Goal: Task Accomplishment & Management: Use online tool/utility

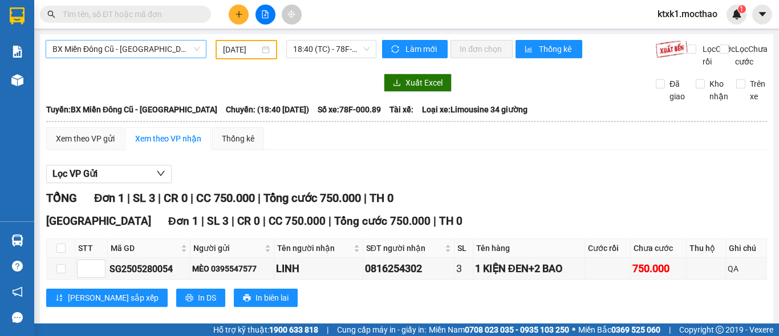
click at [146, 48] on span "BX Miền Đông Cũ - [GEOGRAPHIC_DATA]" at bounding box center [125, 49] width 147 height 17
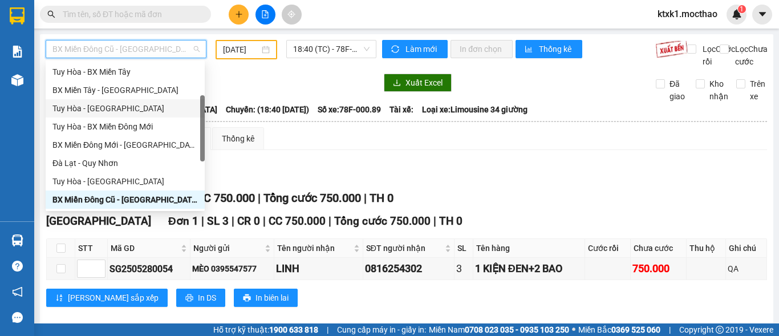
click at [108, 106] on div "Tuy Hòa - [GEOGRAPHIC_DATA]" at bounding box center [124, 108] width 145 height 13
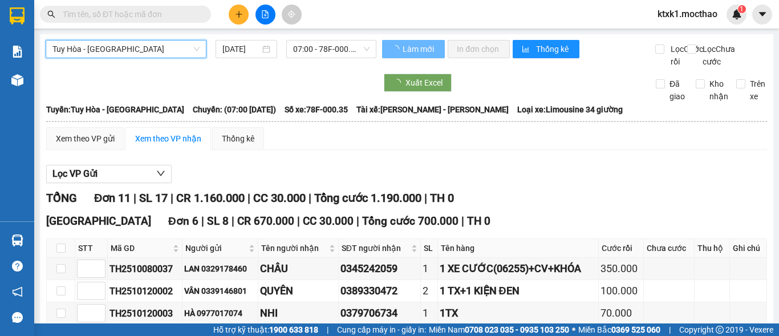
click at [255, 43] on input "[DATE]" at bounding box center [241, 49] width 38 height 13
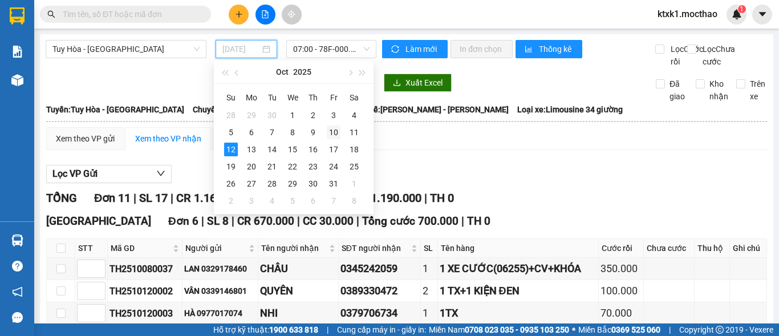
click at [331, 131] on div "10" at bounding box center [334, 133] width 14 height 14
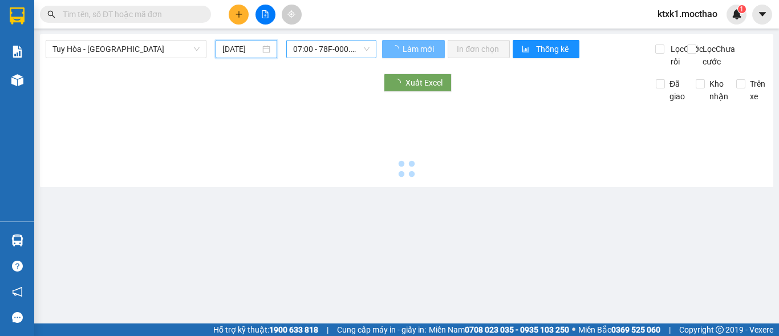
click at [330, 50] on span "07:00 - 78F-000.35" at bounding box center [331, 49] width 76 height 17
type input "[DATE]"
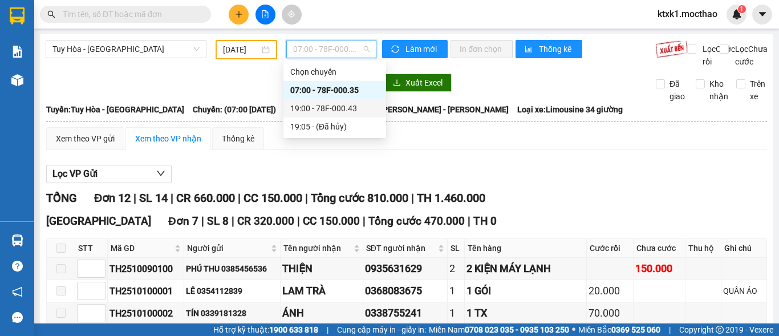
click at [352, 110] on div "19:00 - 78F-000.43" at bounding box center [334, 108] width 89 height 13
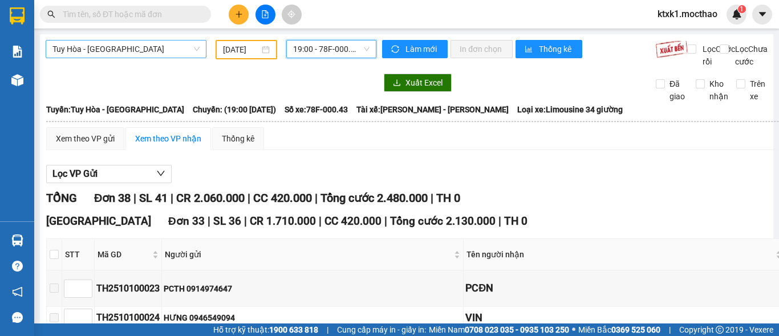
click at [144, 50] on span "Tuy Hòa - [GEOGRAPHIC_DATA]" at bounding box center [125, 49] width 147 height 17
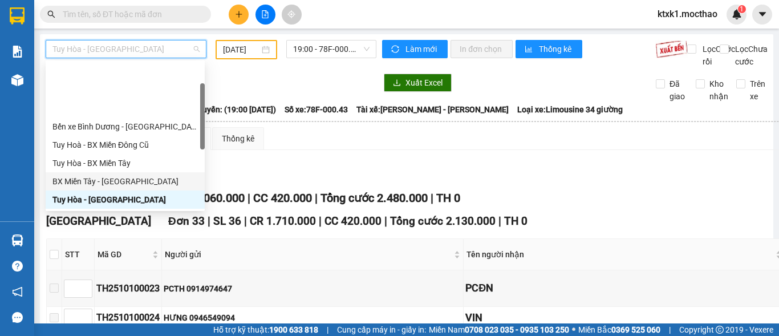
scroll to position [228, 0]
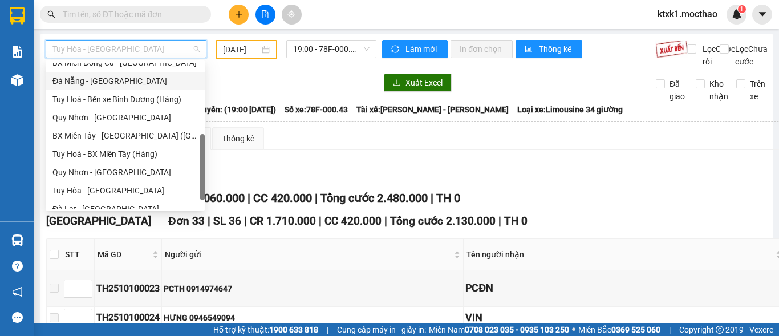
click at [96, 87] on div "Đà Nẵng - [GEOGRAPHIC_DATA]" at bounding box center [124, 81] width 145 height 13
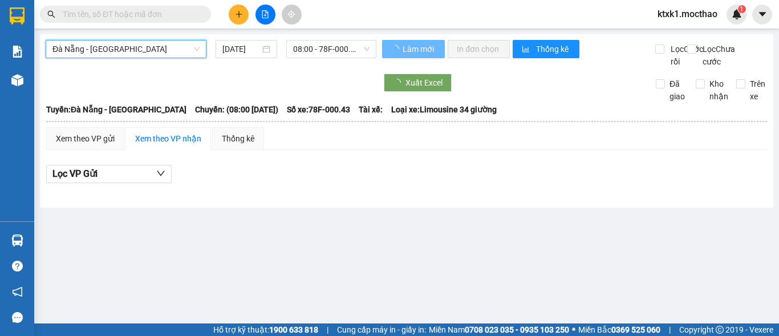
click at [228, 44] on input "[DATE]" at bounding box center [241, 49] width 38 height 13
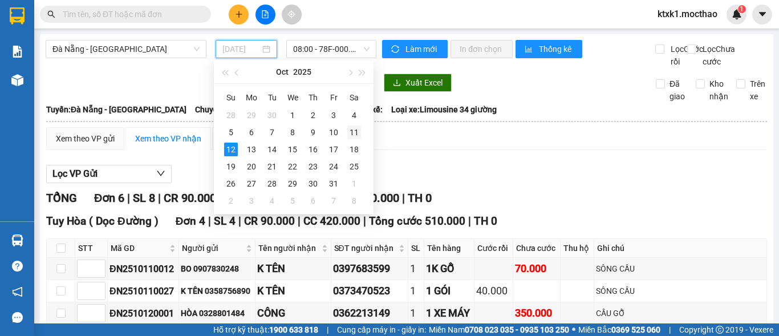
click at [352, 133] on div "11" at bounding box center [354, 133] width 14 height 14
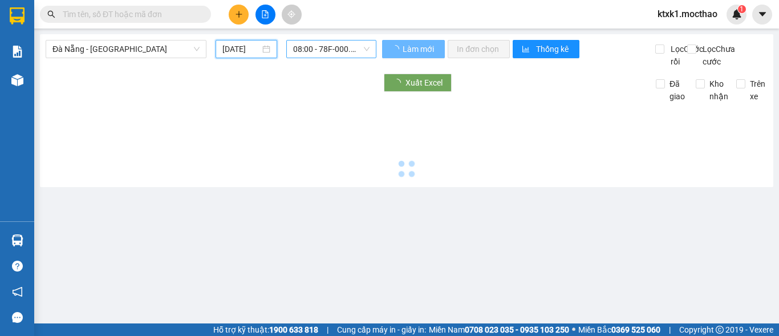
type input "[DATE]"
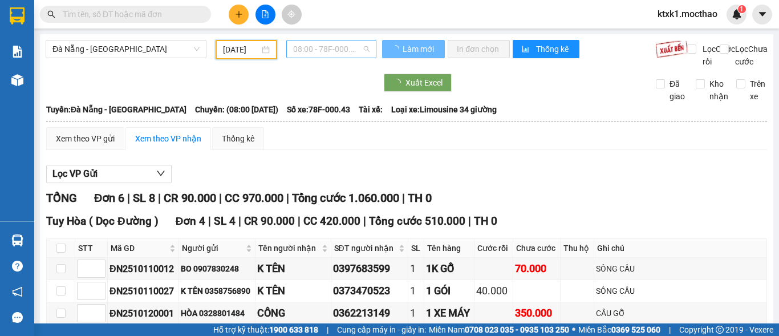
click at [320, 48] on span "08:00 - 78F-000.43" at bounding box center [331, 49] width 76 height 17
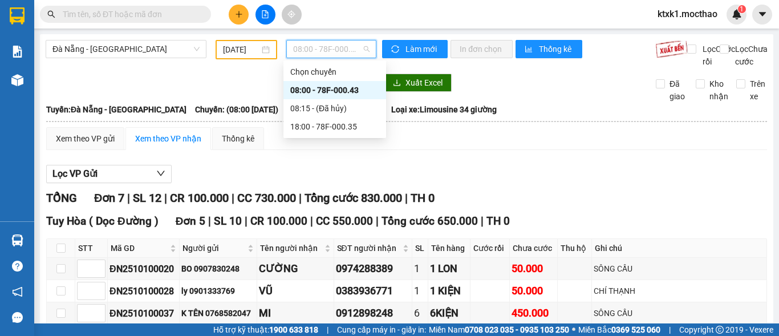
click at [349, 92] on div "08:00 - 78F-000.43" at bounding box center [334, 90] width 89 height 13
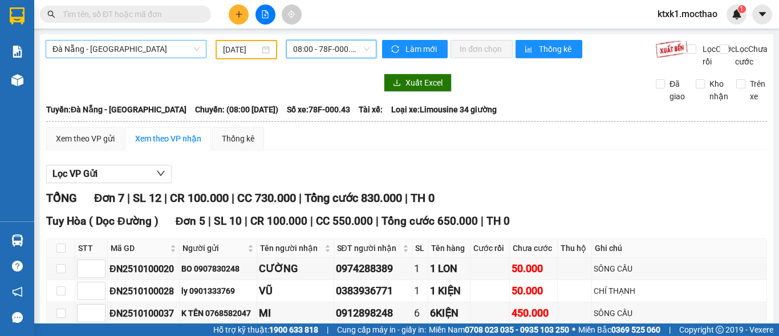
click at [122, 50] on span "Đà Nẵng - [GEOGRAPHIC_DATA]" at bounding box center [125, 49] width 147 height 17
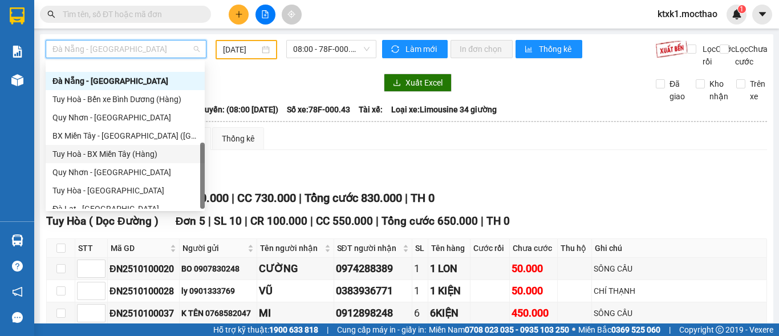
scroll to position [256, 0]
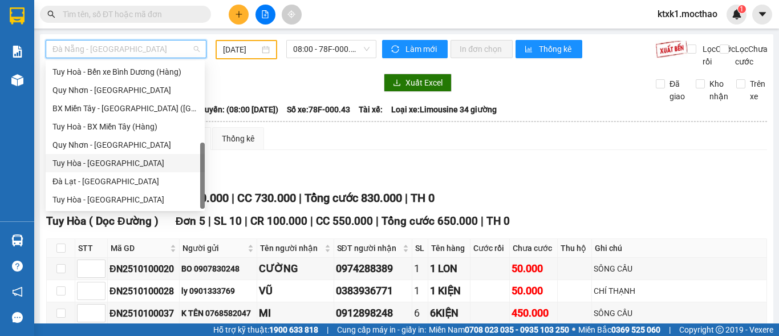
click at [112, 164] on div "Tuy Hòa - [GEOGRAPHIC_DATA]" at bounding box center [124, 163] width 145 height 13
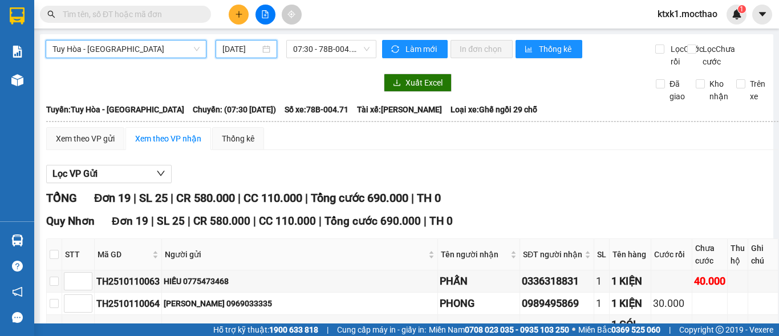
scroll to position [0, 3]
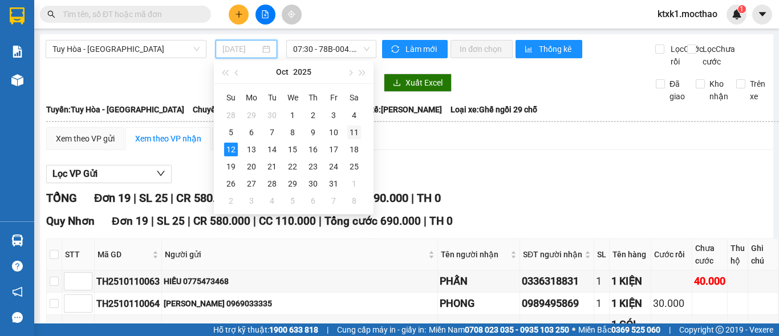
click at [358, 136] on div "11" at bounding box center [354, 133] width 14 height 14
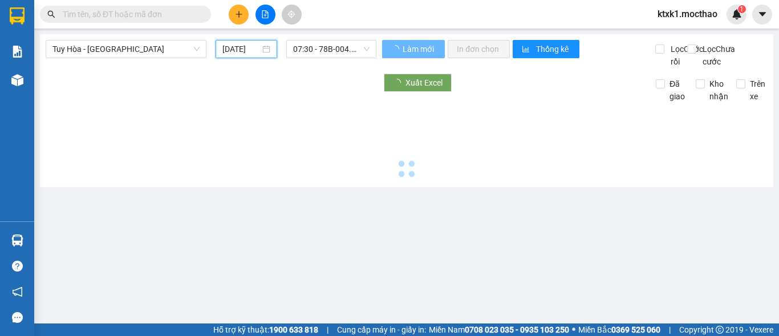
scroll to position [0, 3]
click at [322, 47] on span "07:30 - 78B-004.71" at bounding box center [331, 49] width 76 height 17
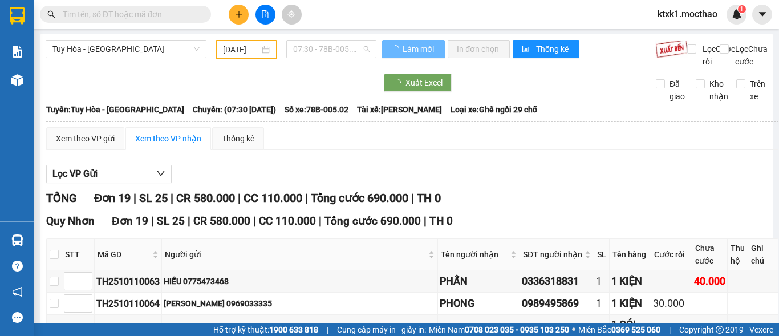
type input "[DATE]"
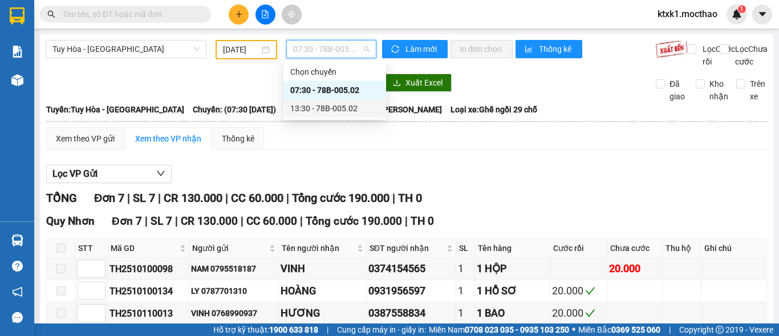
click at [319, 103] on div "13:30 - 78B-005.02" at bounding box center [334, 108] width 89 height 13
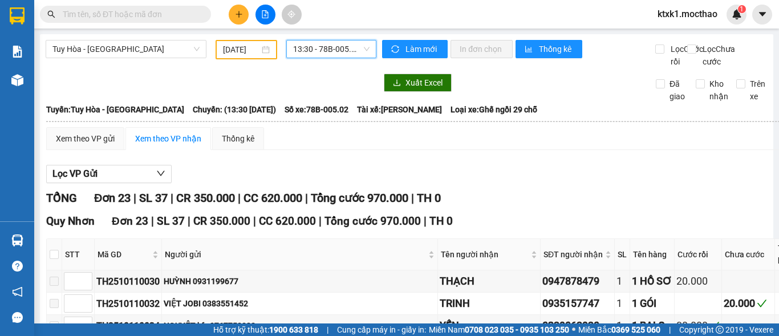
drag, startPoint x: 111, startPoint y: 49, endPoint x: 132, endPoint y: 80, distance: 37.3
click at [112, 54] on span "Tuy Hòa - [GEOGRAPHIC_DATA]" at bounding box center [125, 49] width 147 height 17
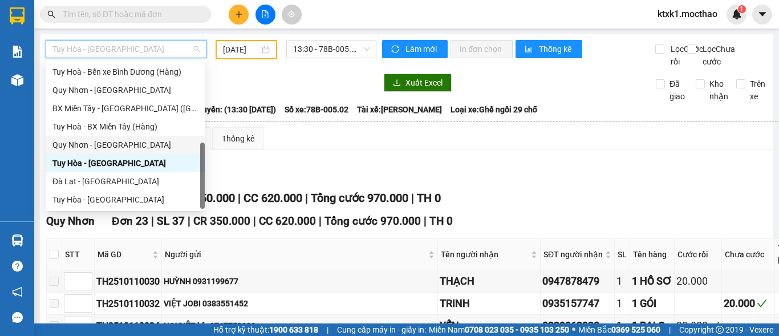
click at [113, 146] on div "Quy Nhơn - [GEOGRAPHIC_DATA]" at bounding box center [124, 145] width 145 height 13
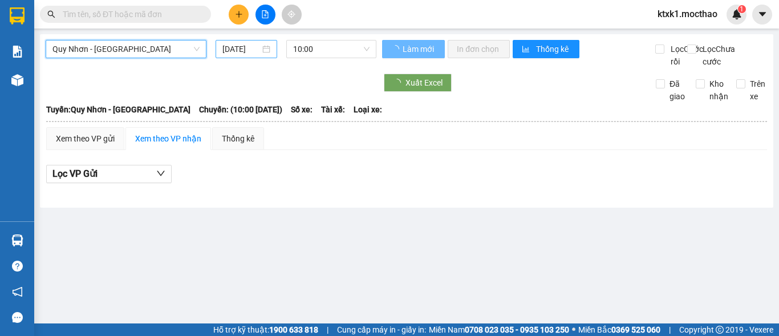
click at [251, 52] on input "[DATE]" at bounding box center [241, 49] width 38 height 13
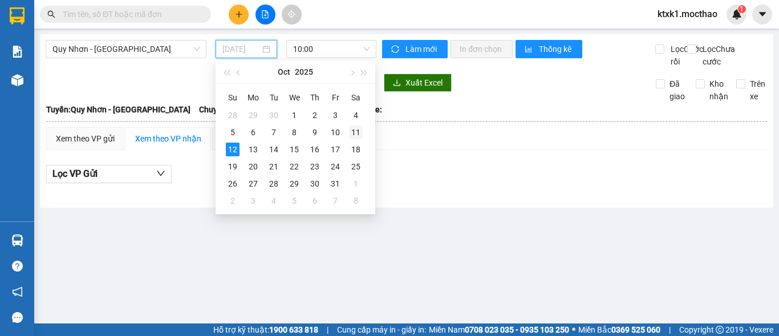
click at [354, 133] on div "11" at bounding box center [356, 133] width 14 height 14
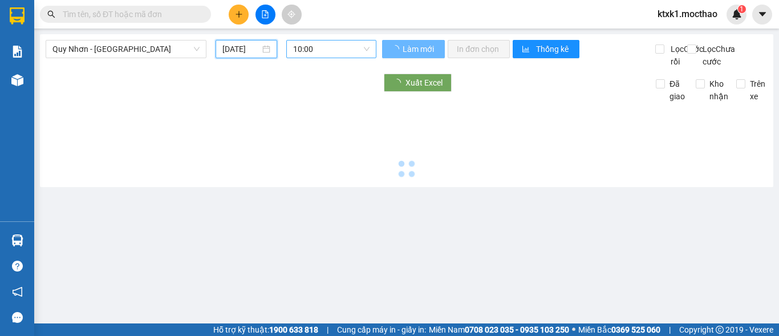
type input "[DATE]"
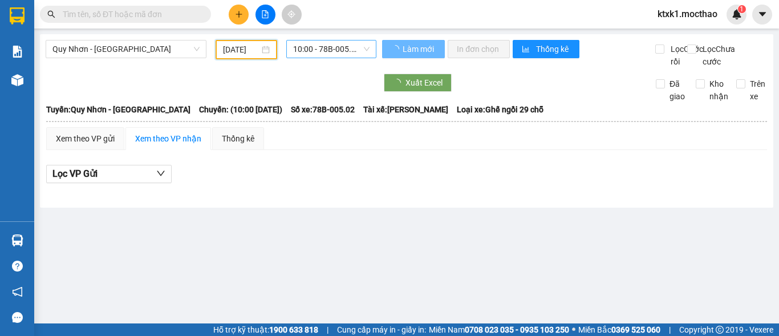
drag, startPoint x: 318, startPoint y: 46, endPoint x: 349, endPoint y: 125, distance: 85.3
click at [321, 48] on span "10:00 - 78B-005.02" at bounding box center [331, 49] width 76 height 17
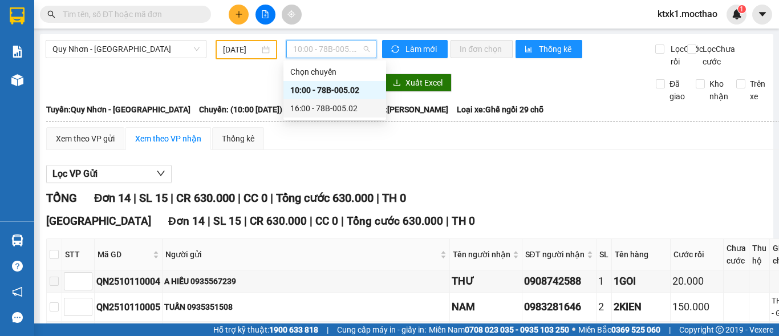
click at [335, 112] on div "16:00 - 78B-005.02" at bounding box center [334, 108] width 89 height 13
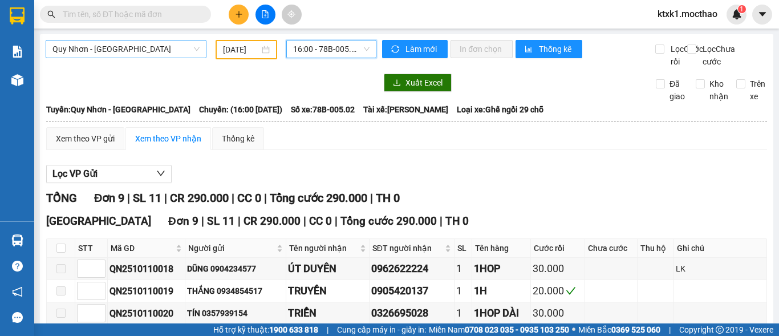
click at [112, 45] on span "Quy Nhơn - [GEOGRAPHIC_DATA]" at bounding box center [125, 49] width 147 height 17
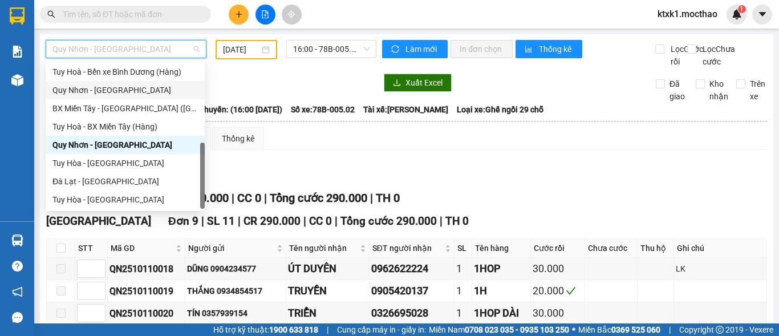
click at [104, 90] on div "Quy Nhơn - [GEOGRAPHIC_DATA]" at bounding box center [124, 90] width 145 height 13
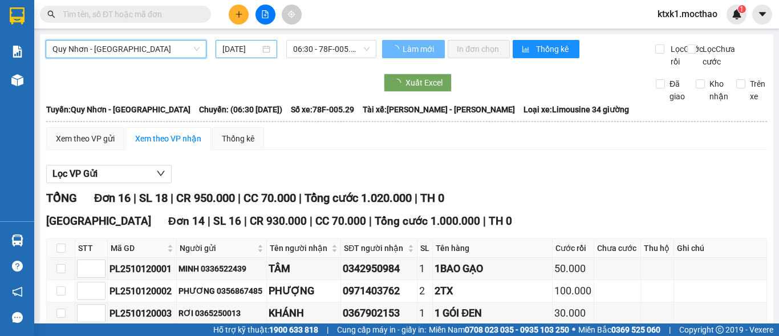
click at [234, 51] on input "[DATE]" at bounding box center [241, 49] width 38 height 13
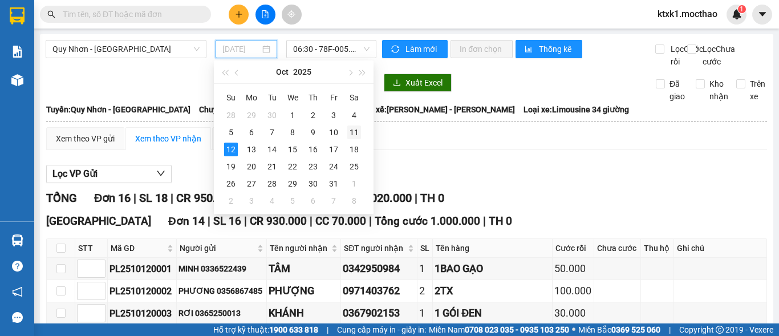
click at [355, 135] on div "11" at bounding box center [354, 133] width 14 height 14
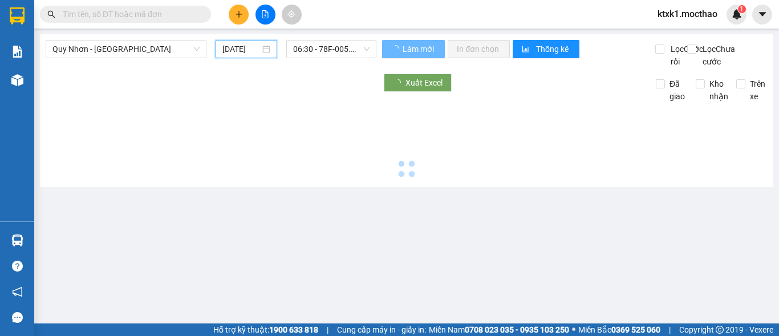
type input "[DATE]"
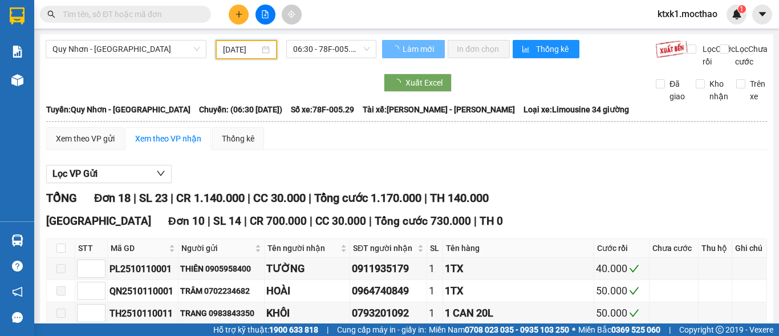
click at [304, 51] on span "06:30 - 78F-005.29" at bounding box center [331, 49] width 76 height 17
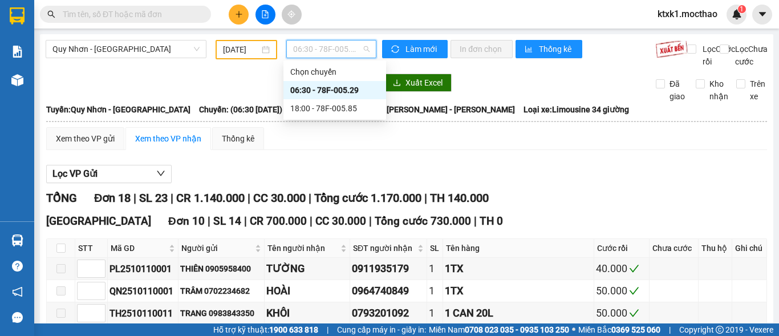
click at [345, 88] on div "06:30 - 78F-005.29" at bounding box center [334, 90] width 89 height 13
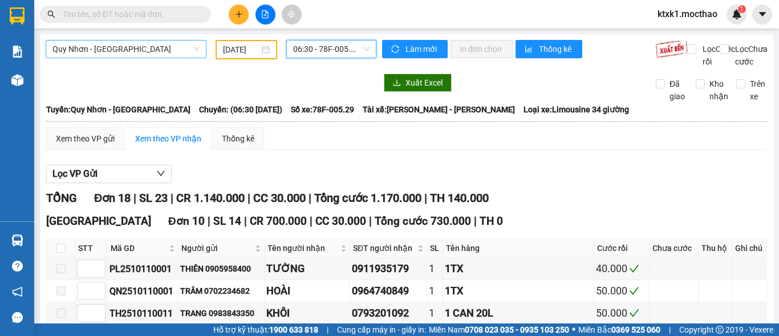
click at [133, 50] on span "Quy Nhơn - [GEOGRAPHIC_DATA]" at bounding box center [125, 49] width 147 height 17
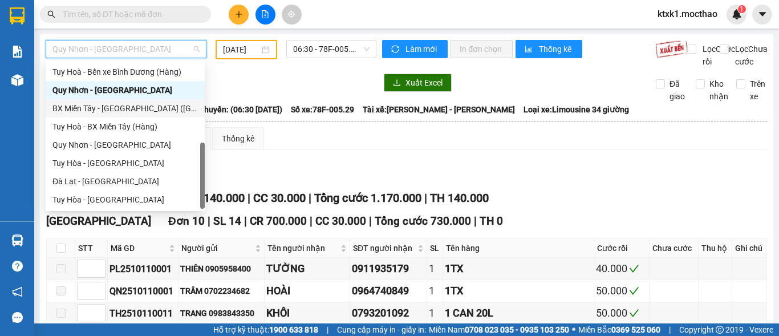
scroll to position [84, 0]
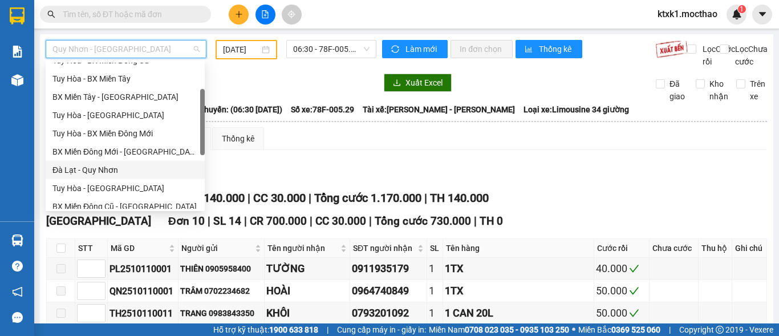
click at [89, 171] on div "Đà Lạt - Quy Nhơn" at bounding box center [124, 170] width 145 height 13
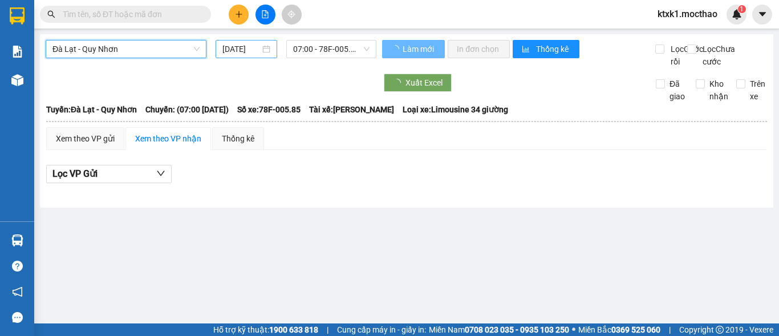
click at [230, 48] on input "[DATE]" at bounding box center [241, 49] width 38 height 13
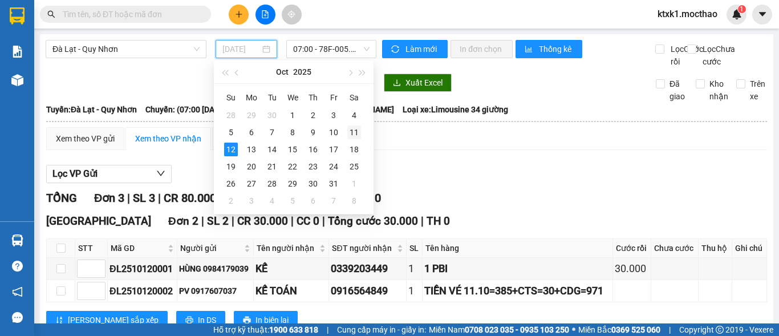
click at [354, 133] on div "11" at bounding box center [354, 133] width 14 height 14
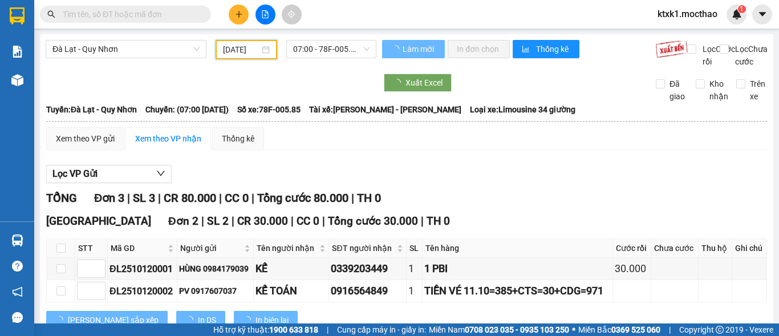
type input "[DATE]"
click at [308, 46] on span "07:00 - 78F-005.85" at bounding box center [331, 49] width 76 height 17
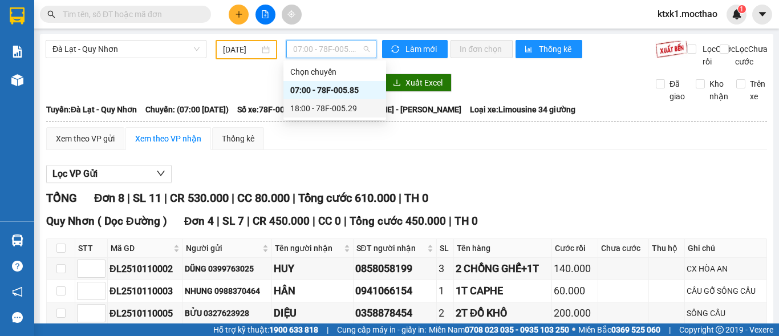
click at [341, 110] on div "18:00 - 78F-005.29" at bounding box center [334, 108] width 89 height 13
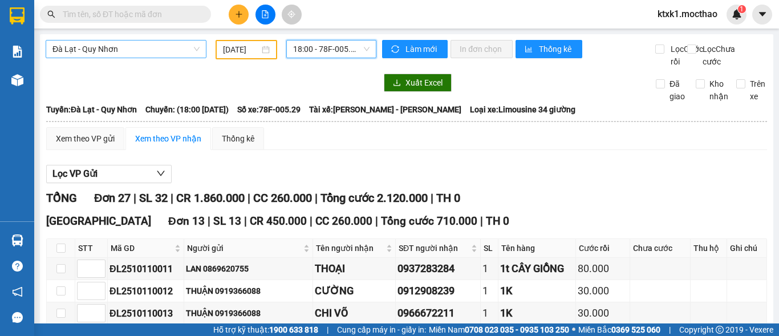
click at [120, 48] on span "Đà Lạt - Quy Nhơn" at bounding box center [125, 49] width 147 height 17
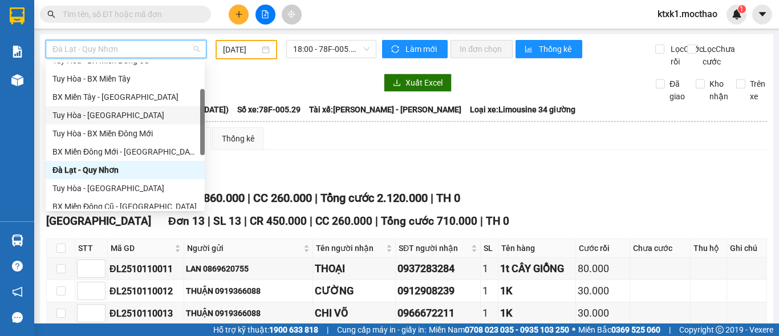
click at [108, 117] on div "Tuy Hòa - [GEOGRAPHIC_DATA]" at bounding box center [124, 115] width 145 height 13
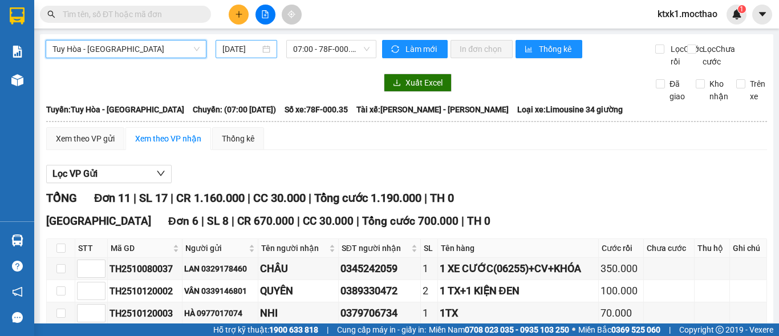
click at [246, 47] on input "[DATE]" at bounding box center [241, 49] width 38 height 13
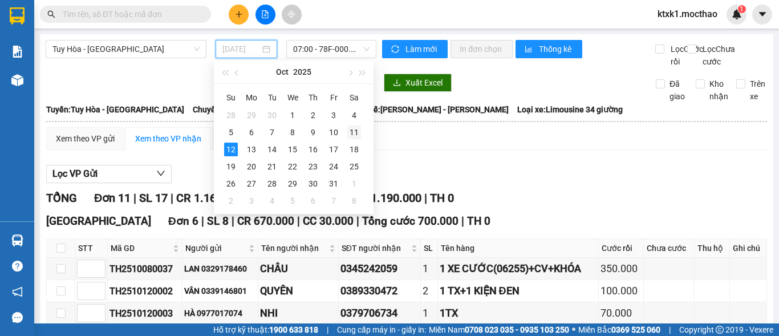
click at [357, 132] on div "11" at bounding box center [354, 133] width 14 height 14
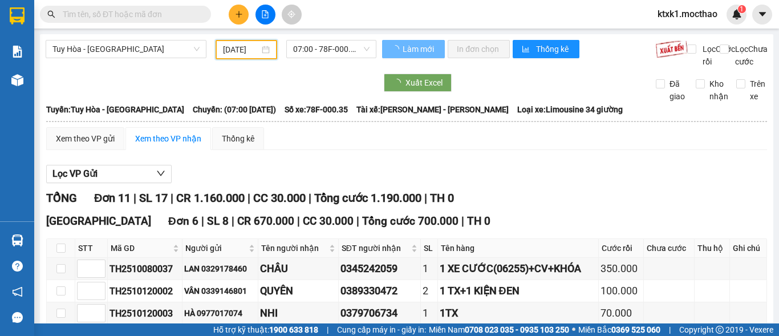
type input "[DATE]"
click at [325, 56] on span "07:00 - 78F-000.35" at bounding box center [331, 49] width 76 height 17
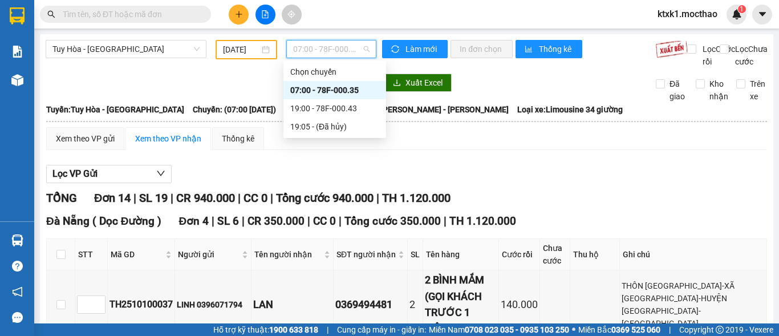
click at [349, 91] on div "07:00 - 78F-000.35" at bounding box center [334, 90] width 89 height 13
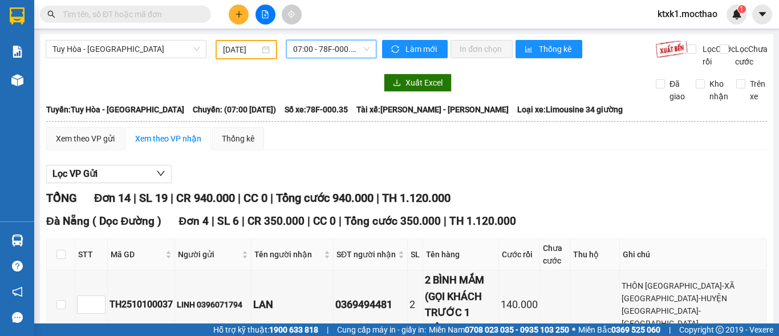
drag, startPoint x: 102, startPoint y: 42, endPoint x: 111, endPoint y: 70, distance: 29.2
click at [102, 43] on span "Tuy Hòa - [GEOGRAPHIC_DATA]" at bounding box center [125, 49] width 147 height 17
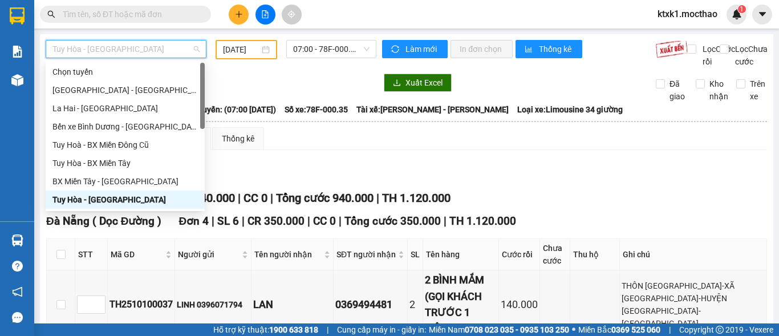
scroll to position [171, 0]
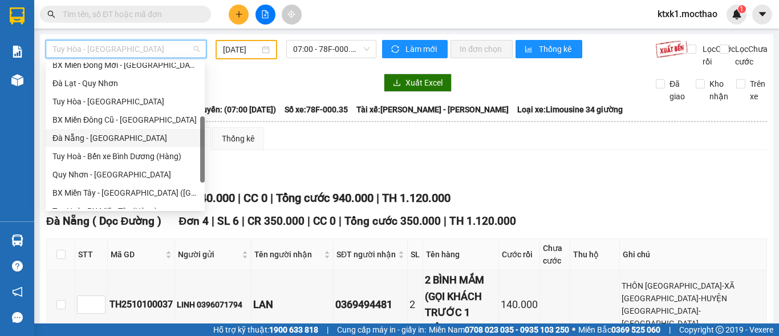
drag, startPoint x: 104, startPoint y: 141, endPoint x: 272, endPoint y: 54, distance: 188.3
click at [104, 140] on div "Đà Nẵng - [GEOGRAPHIC_DATA]" at bounding box center [124, 138] width 145 height 13
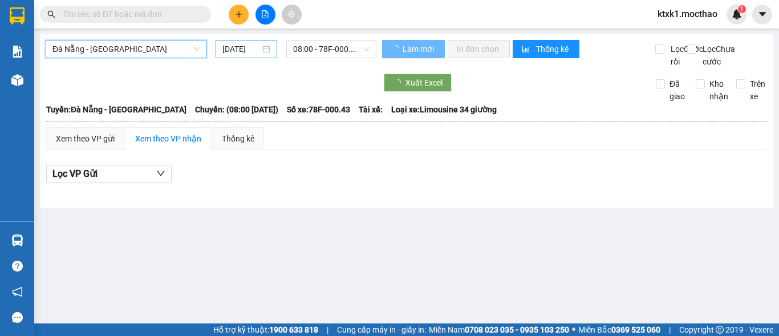
click at [245, 48] on input "[DATE]" at bounding box center [241, 49] width 38 height 13
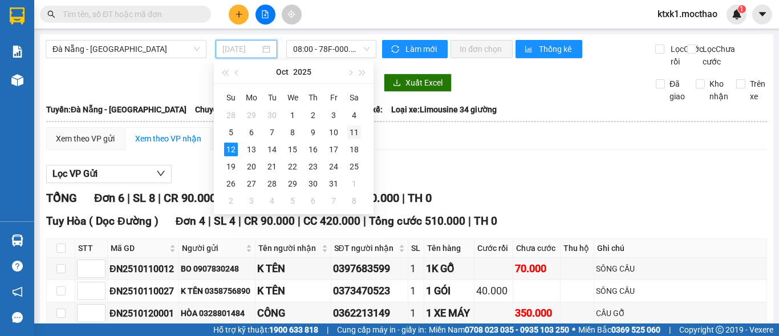
click at [354, 128] on div "11" at bounding box center [354, 133] width 14 height 14
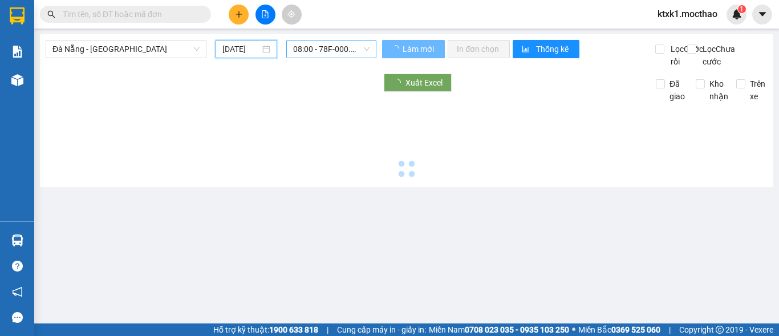
type input "[DATE]"
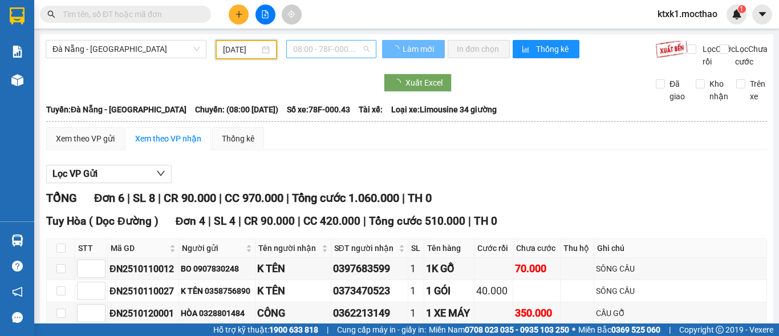
click at [327, 50] on span "08:00 - 78F-000.43" at bounding box center [331, 49] width 76 height 17
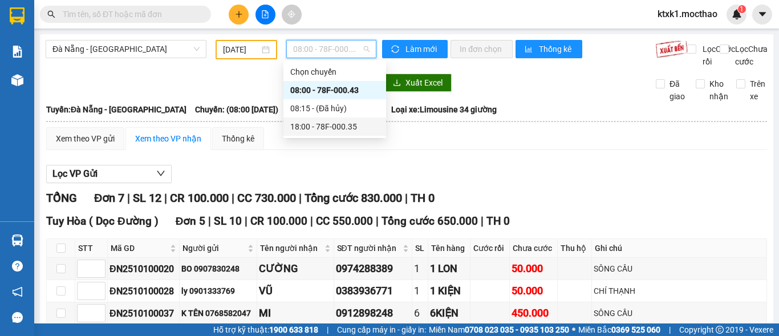
click at [346, 126] on div "18:00 - 78F-000.35" at bounding box center [334, 126] width 89 height 13
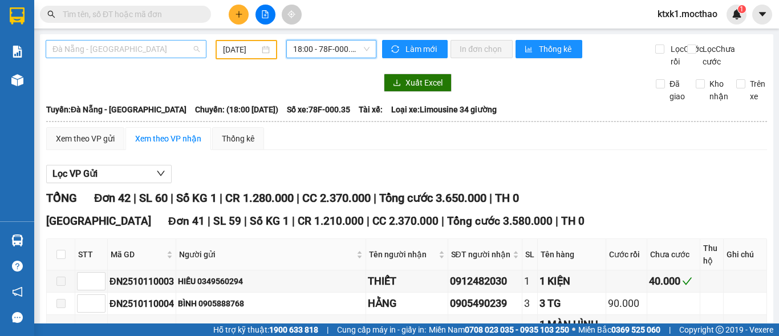
click at [110, 43] on span "Đà Nẵng - [GEOGRAPHIC_DATA]" at bounding box center [125, 49] width 147 height 17
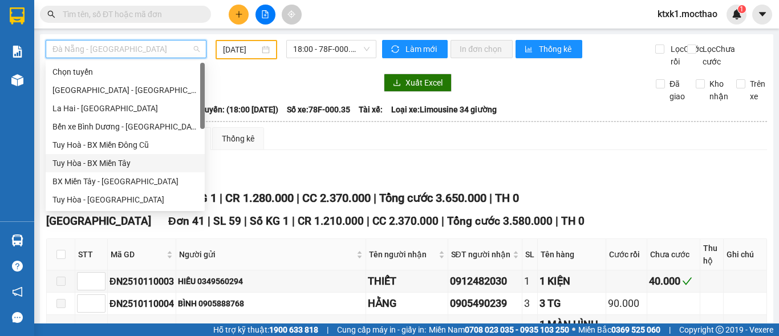
click at [108, 165] on div "Tuy Hòa - BX Miền Tây" at bounding box center [124, 163] width 145 height 13
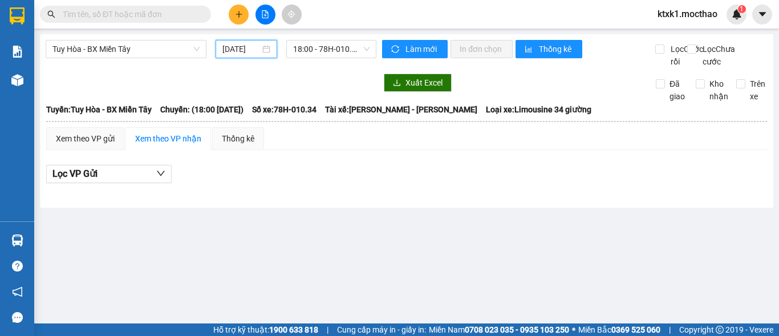
click at [234, 48] on input "[DATE]" at bounding box center [241, 49] width 38 height 13
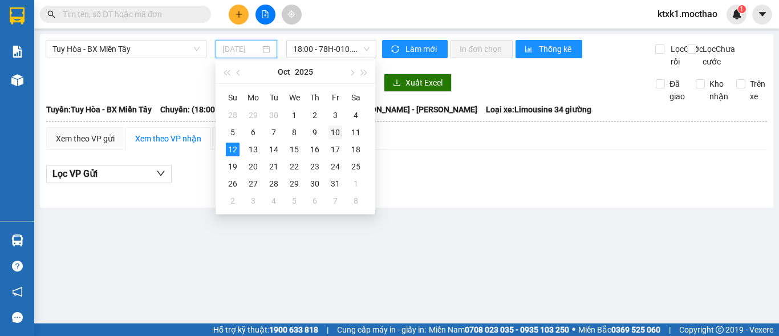
click at [337, 131] on div "10" at bounding box center [336, 133] width 14 height 14
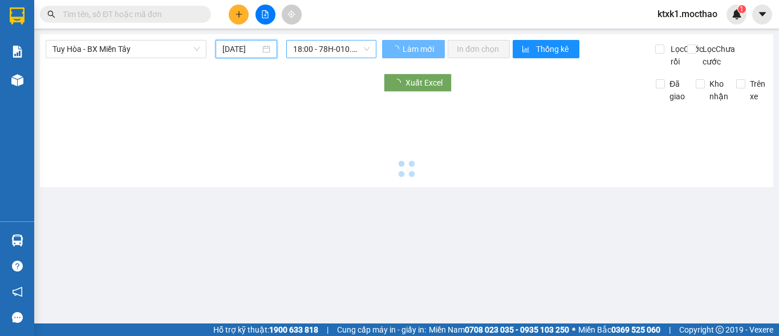
type input "[DATE]"
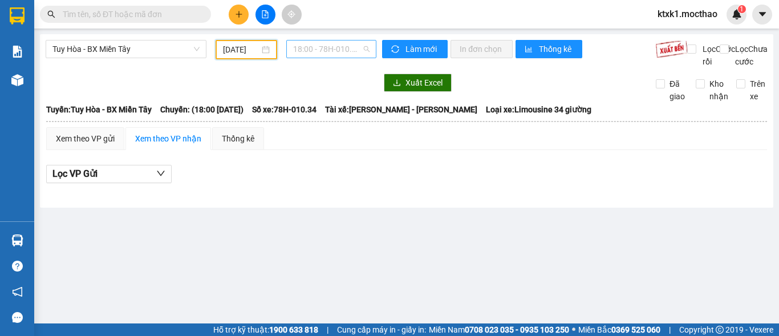
click at [310, 47] on span "18:00 - 78H-010.34" at bounding box center [331, 49] width 76 height 17
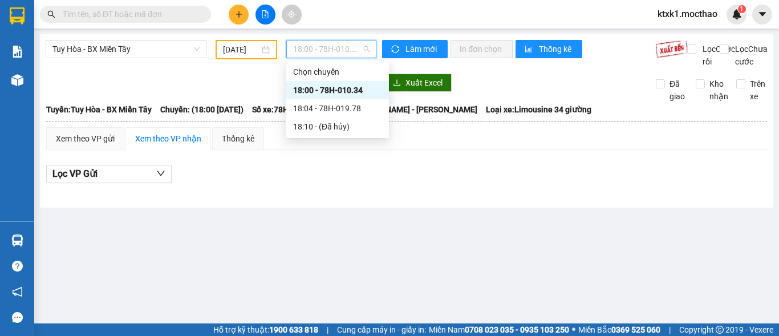
click at [327, 91] on div "18:00 - 78H-010.34" at bounding box center [337, 90] width 89 height 13
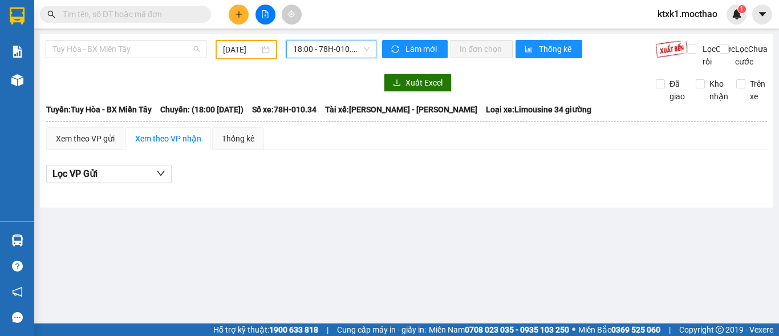
drag, startPoint x: 155, startPoint y: 55, endPoint x: 155, endPoint y: 64, distance: 9.7
click at [155, 60] on body "Kết quả tìm kiếm ( 0 ) Bộ lọc No Data ktxk1.mocthao 1 Báo cáo 6. Thống kê đơn đ…" at bounding box center [389, 168] width 779 height 336
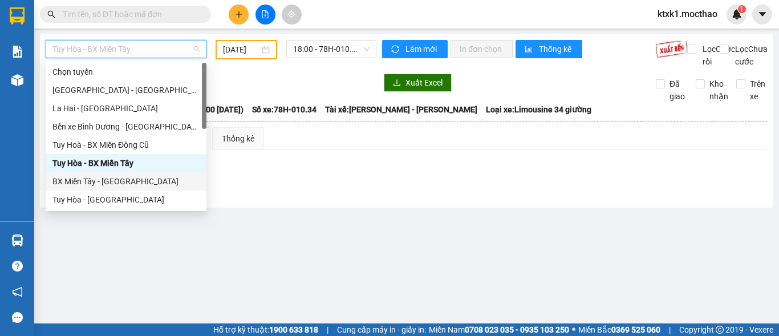
drag, startPoint x: 98, startPoint y: 180, endPoint x: 220, endPoint y: 79, distance: 158.4
click at [97, 181] on div "BX Miền Tây - [GEOGRAPHIC_DATA]" at bounding box center [125, 181] width 147 height 13
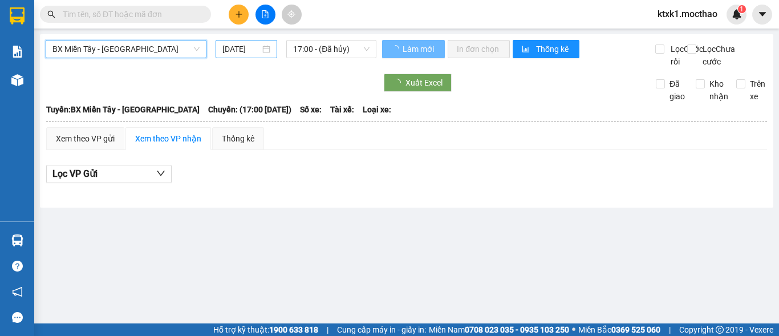
click at [238, 48] on input "[DATE]" at bounding box center [241, 49] width 38 height 13
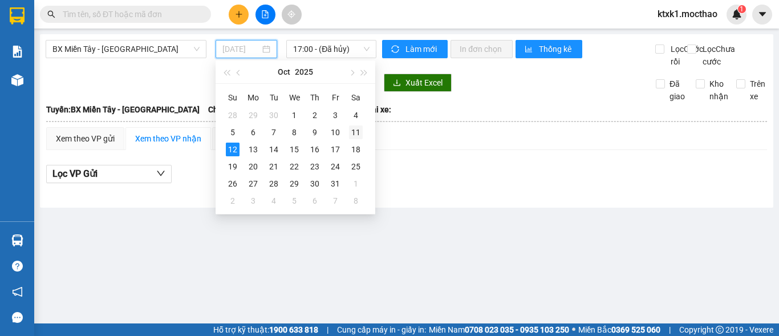
click at [357, 133] on div "11" at bounding box center [356, 133] width 14 height 14
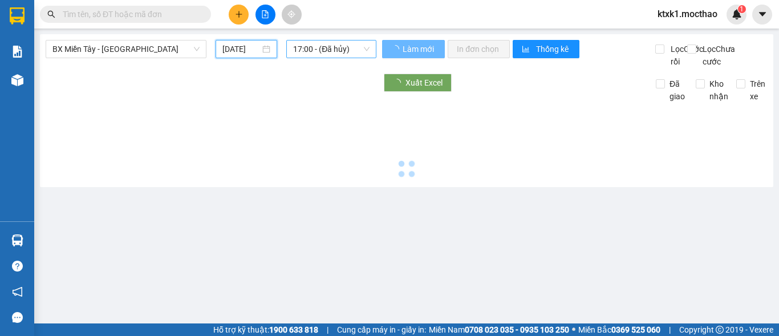
type input "[DATE]"
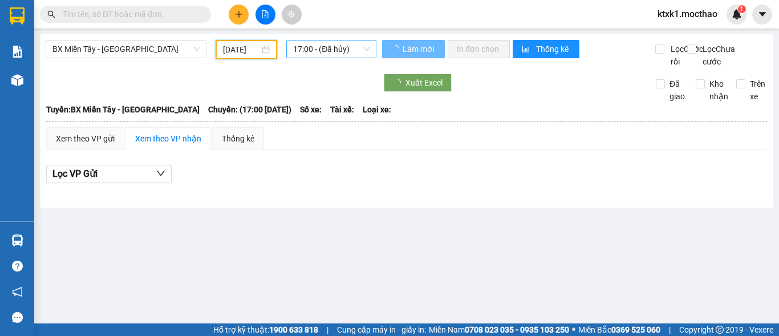
click at [327, 51] on span "17:00 - (Đã hủy)" at bounding box center [331, 49] width 76 height 17
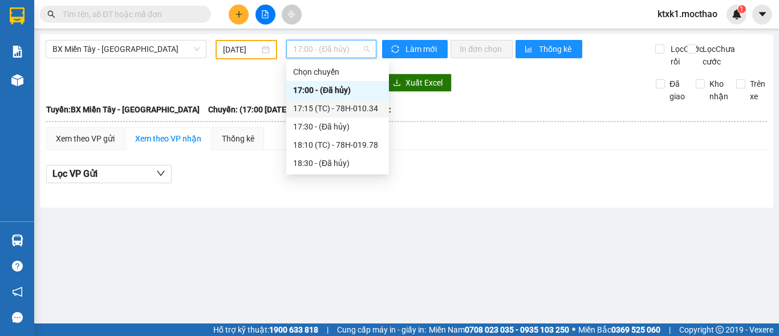
click at [352, 106] on div "17:15 (TC) - 78H-010.34" at bounding box center [337, 108] width 89 height 13
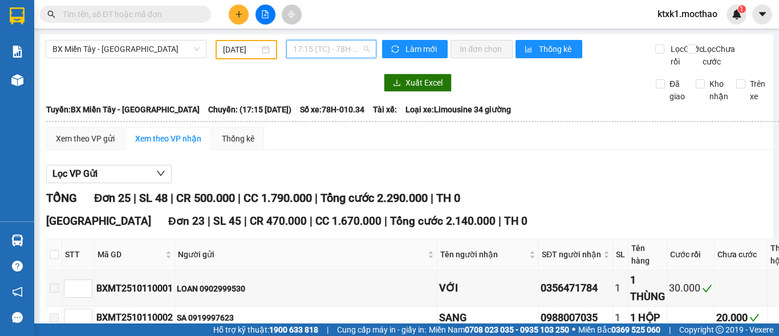
click at [325, 56] on span "17:15 (TC) - 78H-010.34" at bounding box center [331, 49] width 76 height 17
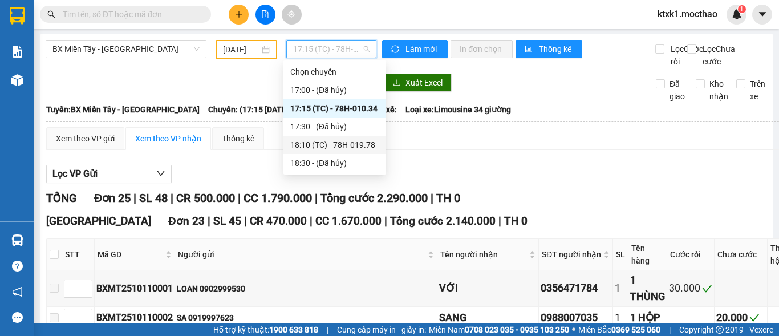
click at [337, 147] on div "18:10 (TC) - 78H-019.78" at bounding box center [334, 145] width 89 height 13
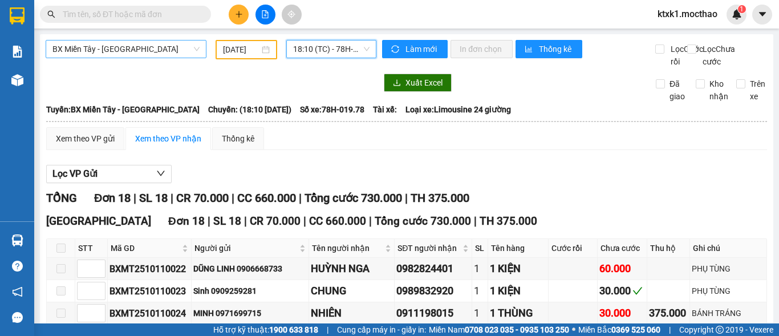
click at [133, 44] on span "BX Miền Tây - [GEOGRAPHIC_DATA]" at bounding box center [125, 49] width 147 height 17
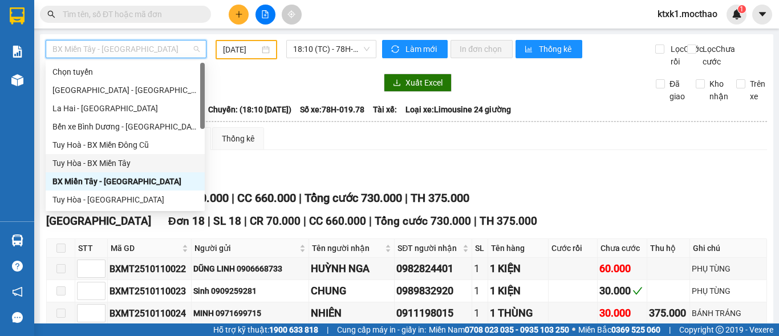
click at [119, 164] on div "Tuy Hòa - BX Miền Tây" at bounding box center [124, 163] width 145 height 13
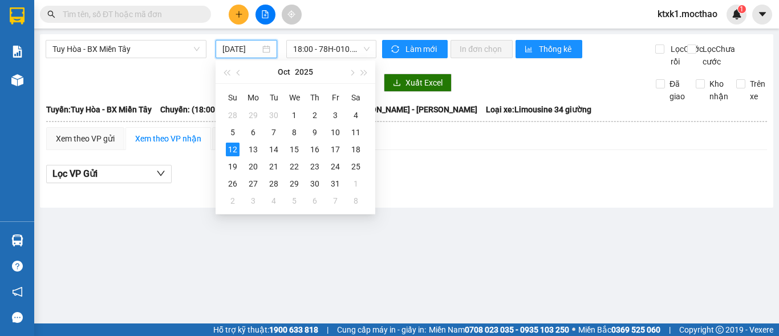
drag, startPoint x: 244, startPoint y: 48, endPoint x: 358, endPoint y: 97, distance: 124.5
click at [244, 48] on input "[DATE]" at bounding box center [241, 49] width 38 height 13
click at [338, 135] on div "10" at bounding box center [336, 133] width 14 height 14
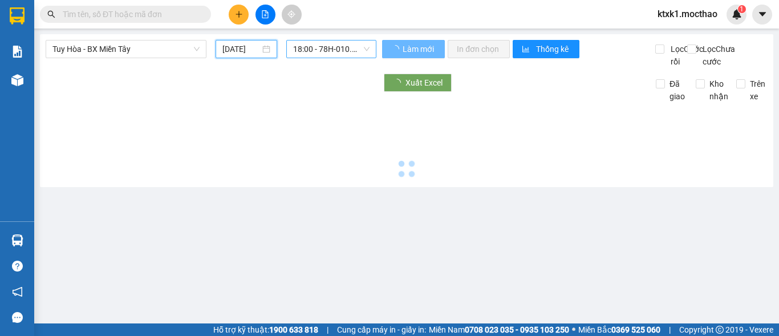
type input "[DATE]"
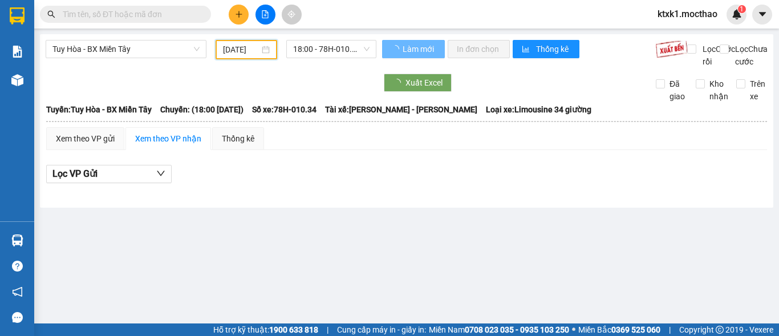
click at [324, 49] on span "18:00 - 78H-010.34" at bounding box center [331, 49] width 76 height 17
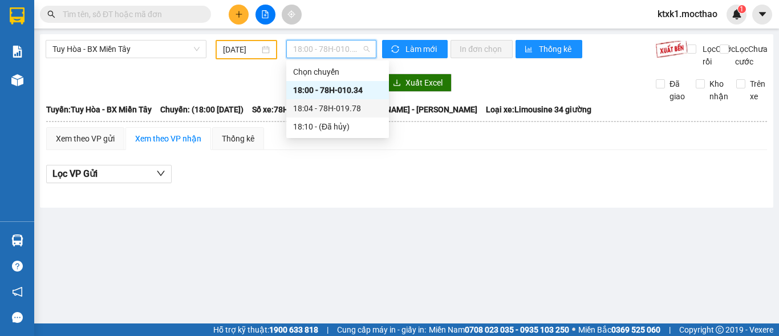
click at [352, 108] on div "18:04 - 78H-019.78" at bounding box center [337, 108] width 89 height 13
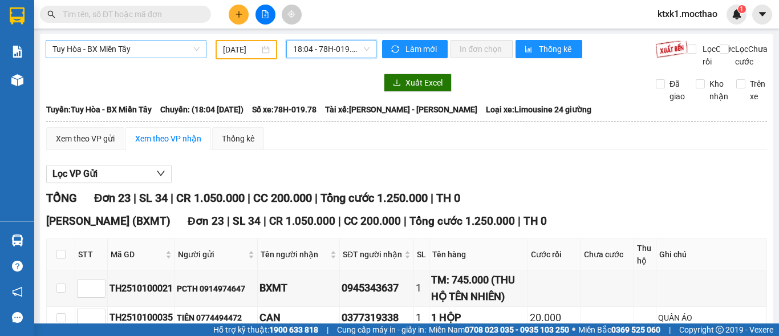
click at [112, 49] on span "Tuy Hòa - BX Miền Tây" at bounding box center [125, 49] width 147 height 17
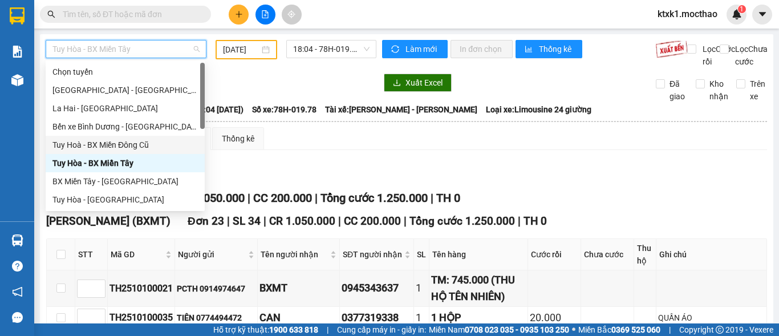
click at [123, 149] on div "Tuy Hoà - BX Miền Đông Cũ" at bounding box center [124, 145] width 145 height 13
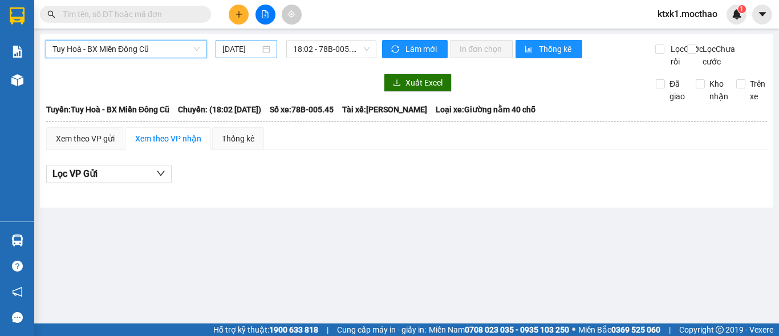
click at [233, 48] on input "[DATE]" at bounding box center [241, 49] width 38 height 13
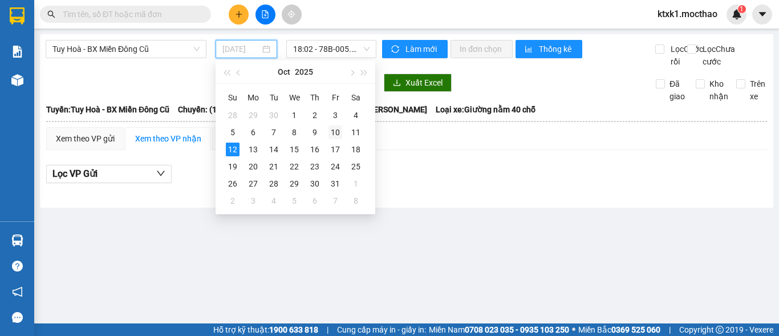
click at [336, 134] on div "10" at bounding box center [336, 133] width 14 height 14
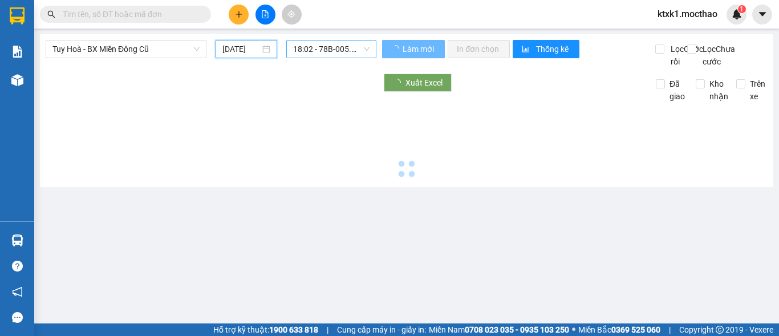
type input "[DATE]"
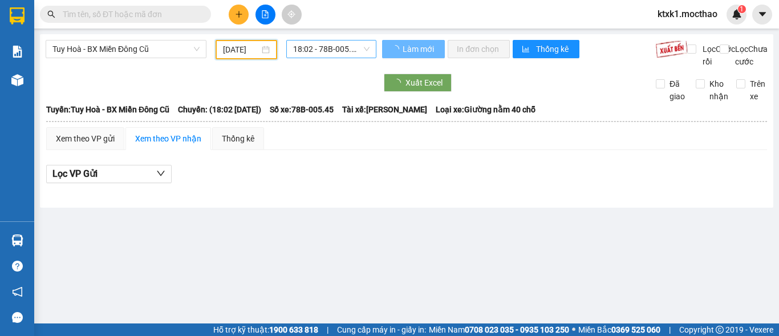
click at [322, 46] on span "18:02 - 78B-005.45" at bounding box center [331, 49] width 76 height 17
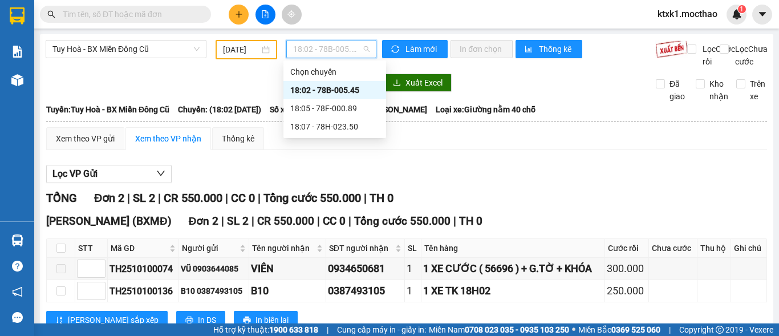
click at [346, 92] on div "18:02 - 78B-005.45" at bounding box center [334, 90] width 89 height 13
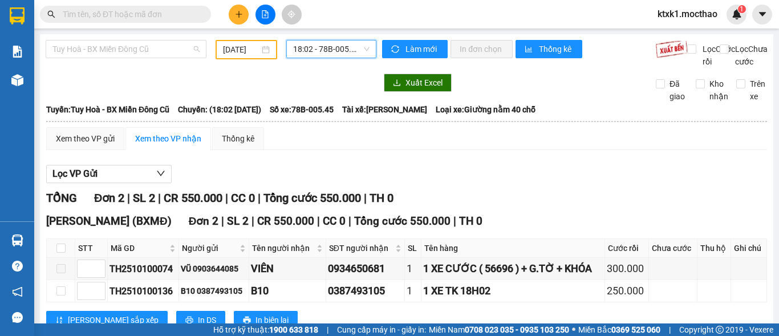
drag, startPoint x: 152, startPoint y: 47, endPoint x: 150, endPoint y: 102, distance: 55.4
click at [151, 49] on span "Tuy Hoà - BX Miền Đông Cũ" at bounding box center [125, 49] width 147 height 17
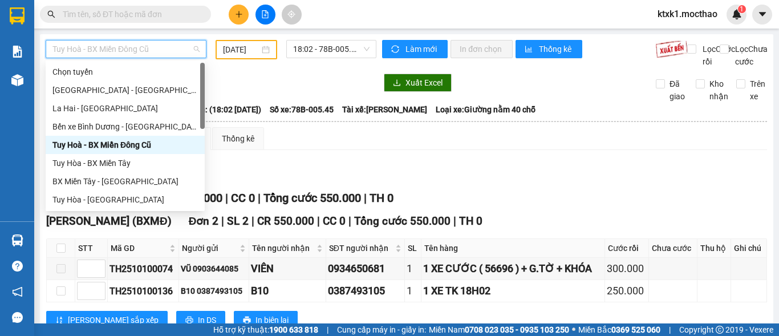
scroll to position [114, 0]
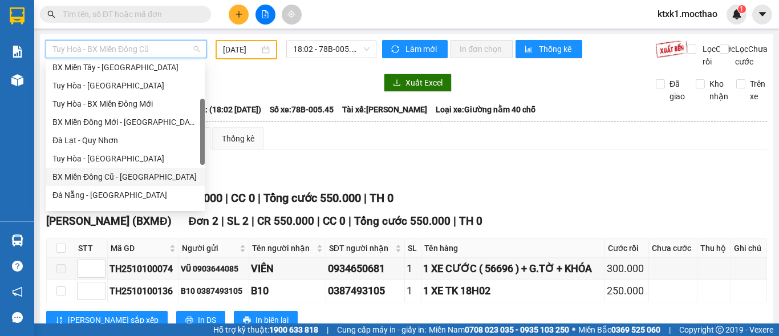
click at [128, 177] on div "BX Miền Đông Cũ - [GEOGRAPHIC_DATA]" at bounding box center [124, 177] width 145 height 13
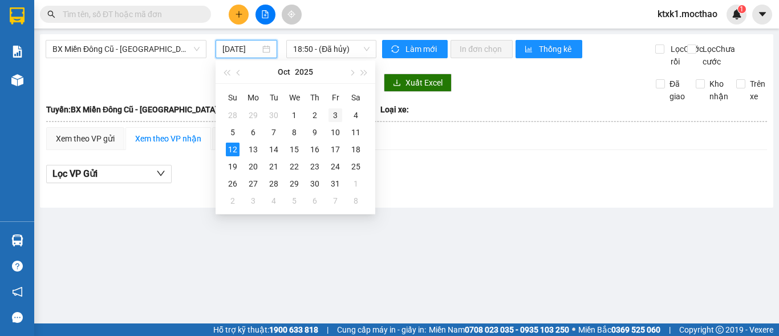
drag, startPoint x: 237, startPoint y: 49, endPoint x: 325, endPoint y: 108, distance: 106.5
click at [253, 61] on body "Kết quả tìm kiếm ( 0 ) Bộ lọc No Data ktxk1.mocthao 1 Báo cáo 6. Thống kê đơn đ…" at bounding box center [389, 168] width 779 height 336
click at [355, 131] on div "11" at bounding box center [356, 133] width 14 height 14
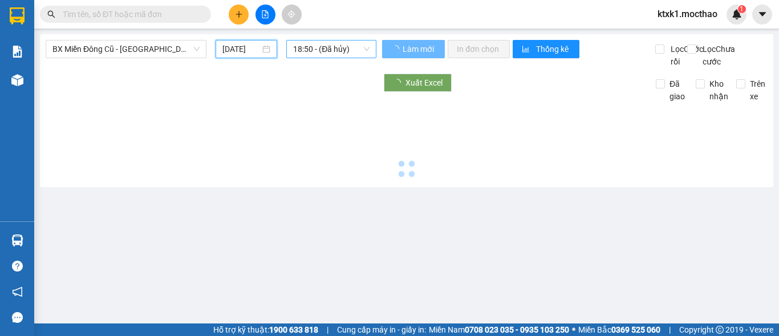
type input "[DATE]"
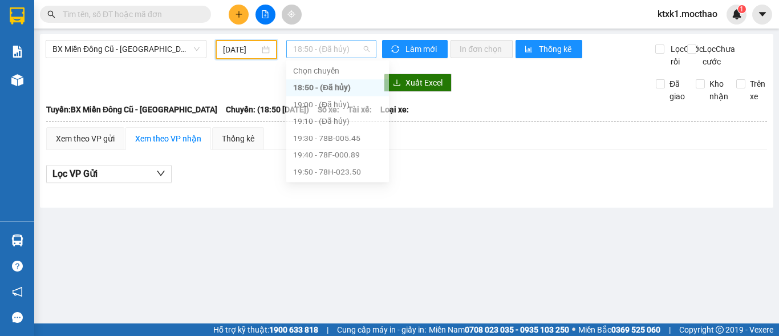
click at [318, 48] on span "18:50 - (Đã hủy)" at bounding box center [331, 49] width 76 height 17
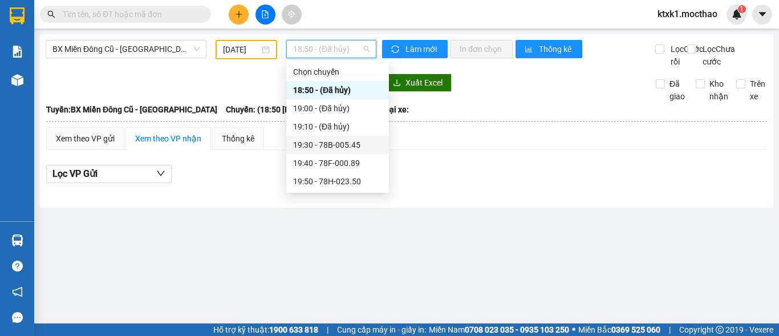
click at [336, 143] on div "19:30 - 78B-005.45" at bounding box center [337, 145] width 89 height 13
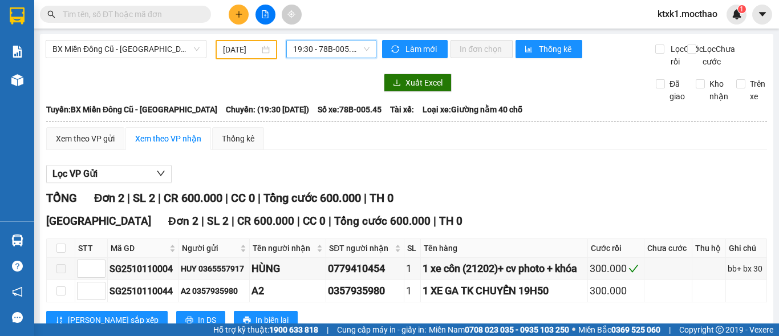
click at [321, 48] on span "19:30 - 78B-005.45" at bounding box center [331, 49] width 76 height 17
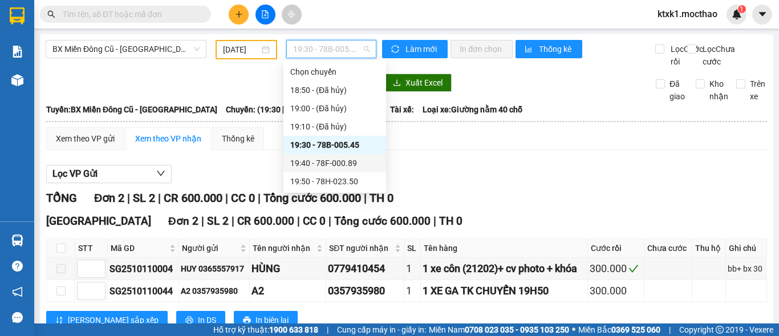
click at [348, 166] on div "19:40 - 78F-000.89" at bounding box center [334, 163] width 89 height 13
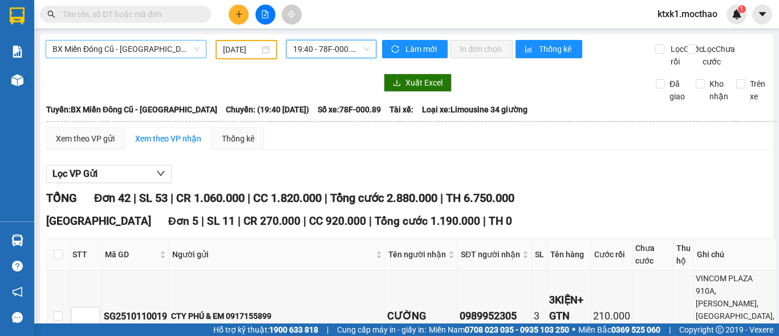
click at [148, 50] on span "BX Miền Đông Cũ - [GEOGRAPHIC_DATA]" at bounding box center [125, 49] width 147 height 17
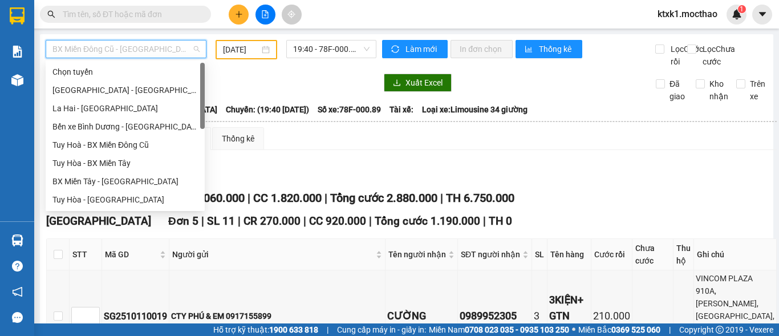
scroll to position [57, 0]
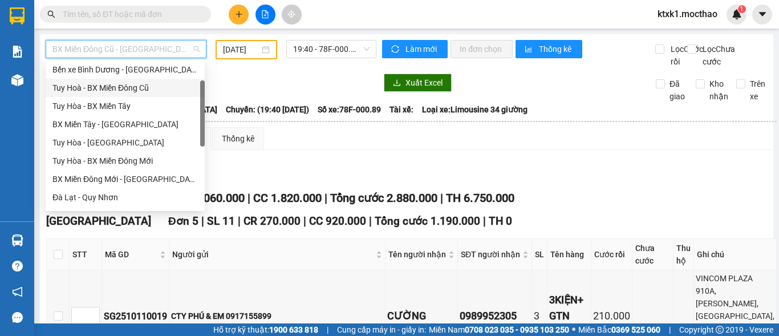
drag, startPoint x: 130, startPoint y: 89, endPoint x: 342, endPoint y: 93, distance: 212.8
click at [132, 87] on div "Tuy Hoà - BX Miền Đông Cũ" at bounding box center [124, 88] width 145 height 13
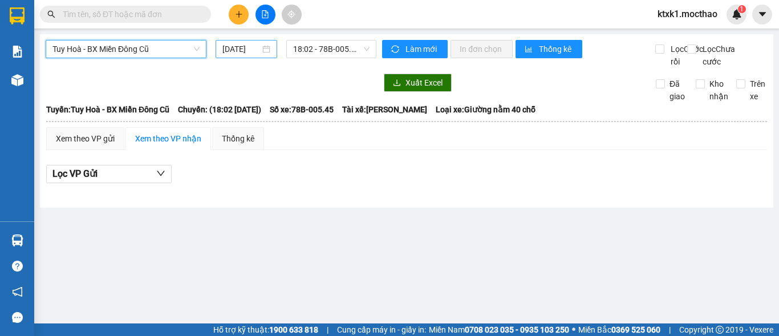
click at [252, 51] on input "[DATE]" at bounding box center [241, 49] width 38 height 13
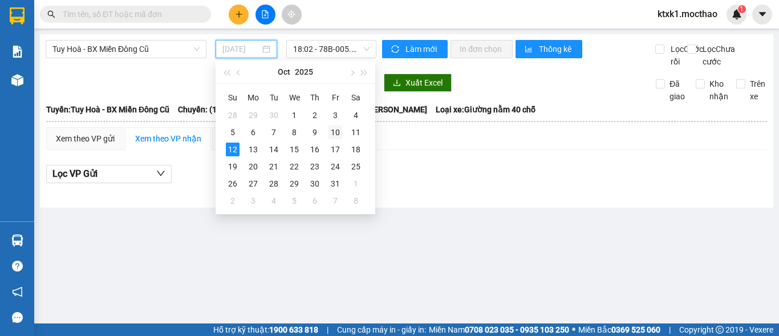
click at [340, 133] on div "10" at bounding box center [336, 133] width 14 height 14
type input "[DATE]"
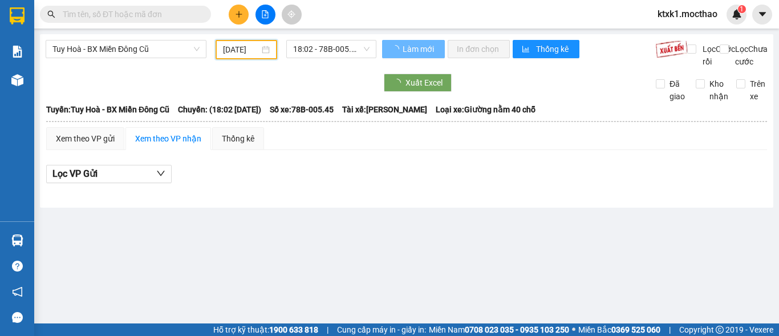
click at [353, 63] on div "Tuy Hoà - BX Miền Đông Cũ [DATE] 18:02 - 78B-005.45" at bounding box center [211, 54] width 331 height 28
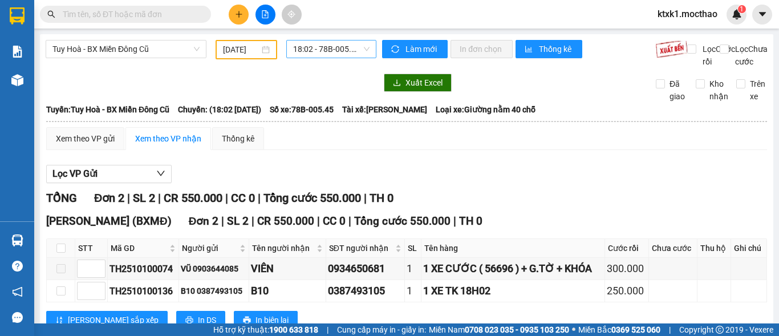
click at [352, 52] on span "18:02 - 78B-005.45" at bounding box center [331, 49] width 76 height 17
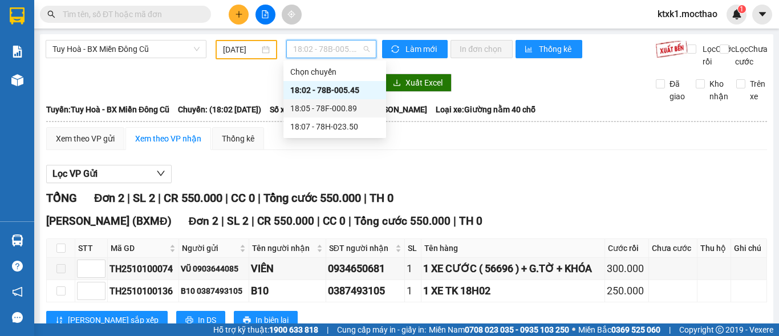
click at [338, 106] on div "18:05 - 78F-000.89" at bounding box center [334, 108] width 89 height 13
